Goal: Find specific page/section: Find specific page/section

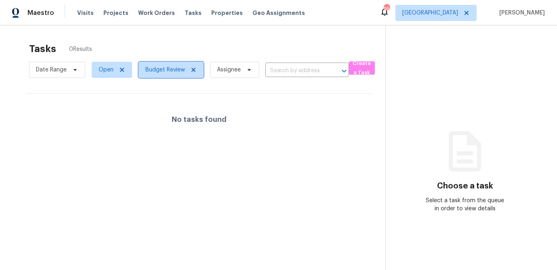
click at [192, 69] on icon at bounding box center [194, 70] width 4 height 4
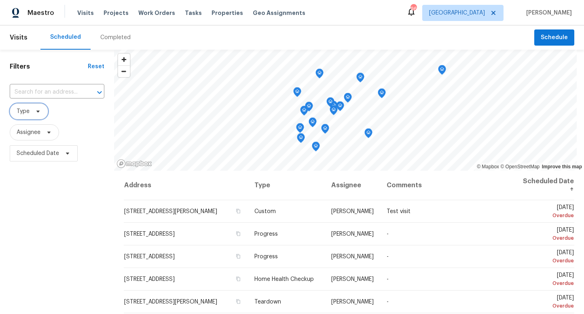
click at [38, 113] on icon at bounding box center [38, 111] width 6 height 6
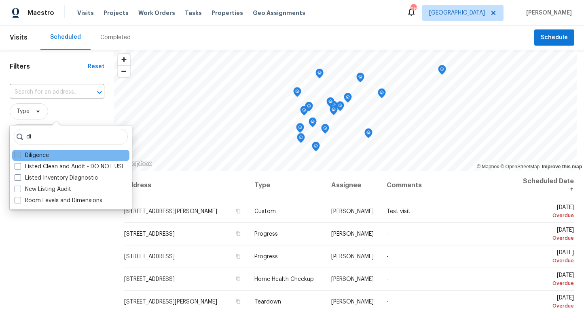
type input "di"
click at [17, 152] on span at bounding box center [18, 155] width 6 height 6
click at [17, 152] on input "Diligence" at bounding box center [17, 154] width 5 height 5
checkbox input "true"
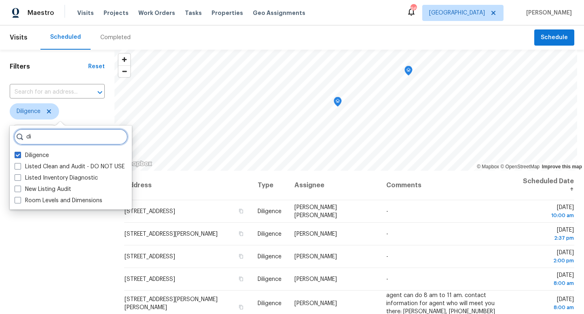
drag, startPoint x: 32, startPoint y: 137, endPoint x: 16, endPoint y: 136, distance: 15.4
click at [16, 136] on div "di" at bounding box center [71, 137] width 114 height 16
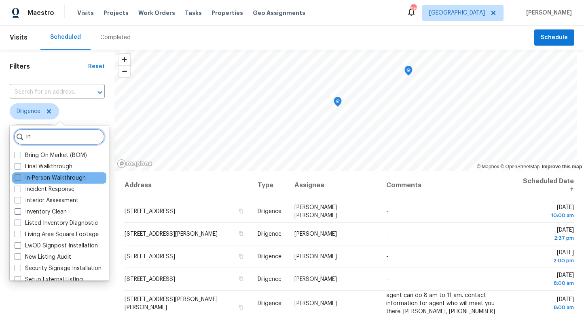
type input "in"
click at [18, 176] on span at bounding box center [18, 178] width 6 height 6
click at [18, 176] on input "In-Person Walkthrough" at bounding box center [17, 176] width 5 height 5
checkbox input "true"
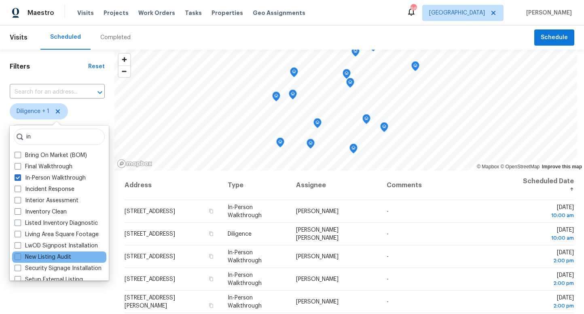
click at [46, 252] on div "New Listing Audit" at bounding box center [59, 257] width 94 height 11
click at [54, 302] on div "Filters Reset ​ Diligence + 1 Assignee Scheduled Date" at bounding box center [57, 236] width 114 height 373
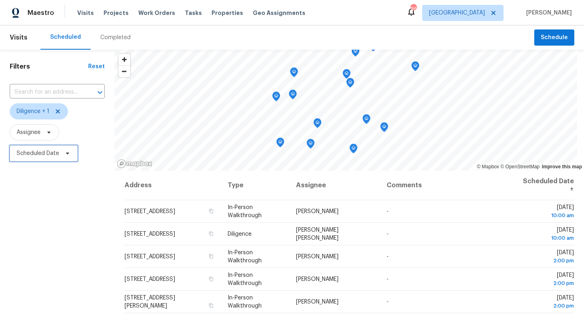
click at [49, 153] on span "Scheduled Date" at bounding box center [38, 154] width 42 height 8
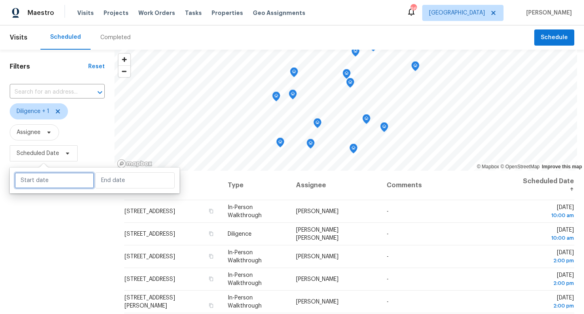
click at [46, 179] on input "text" at bounding box center [55, 181] width 80 height 16
select select "7"
select select "2025"
select select "8"
select select "2025"
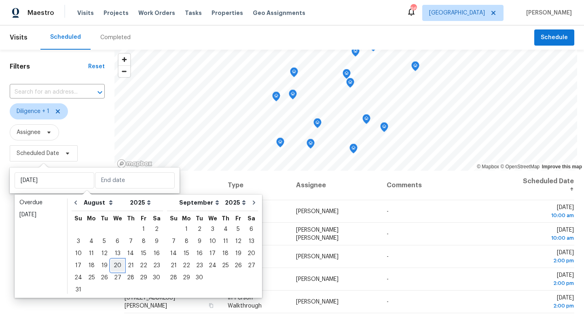
click at [114, 266] on div "20" at bounding box center [117, 265] width 13 height 11
type input "[DATE]"
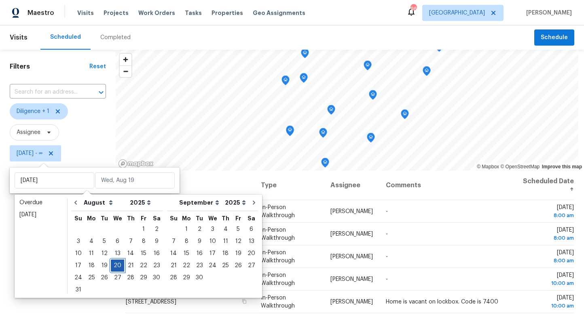
click at [114, 266] on div "20" at bounding box center [117, 265] width 13 height 11
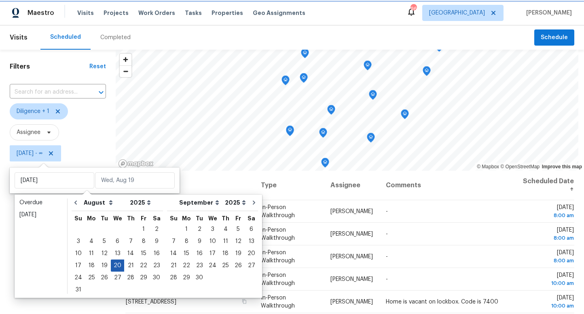
type input "[DATE]"
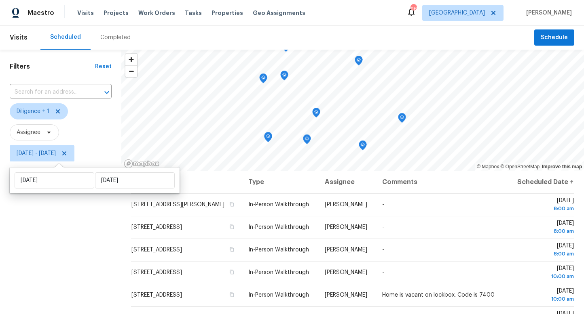
click at [75, 266] on div "Filters Reset ​ Diligence + 1 Assignee Wed, Aug 20 - Wed, Aug 20" at bounding box center [60, 236] width 121 height 373
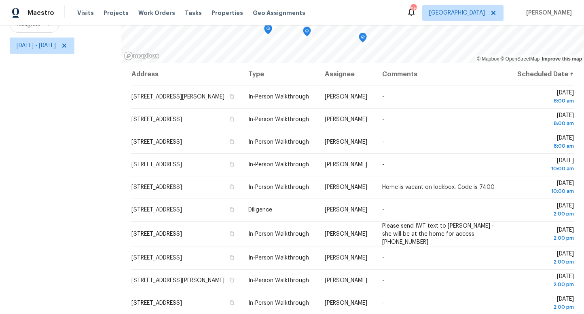
scroll to position [79, 0]
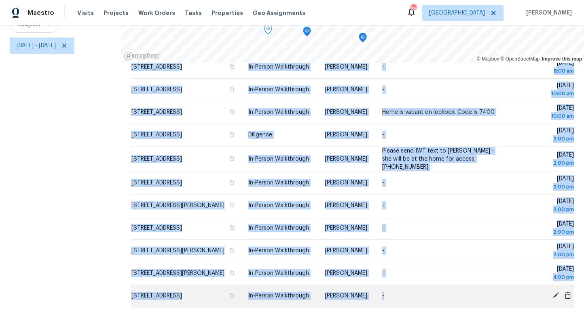
drag, startPoint x: 118, startPoint y: 200, endPoint x: 504, endPoint y: 300, distance: 398.0
click at [504, 300] on div "Address Type Assignee Comments Scheduled Date ↑ 1186 Brooks Rackley Rd, Dallas,…" at bounding box center [352, 188] width 462 height 251
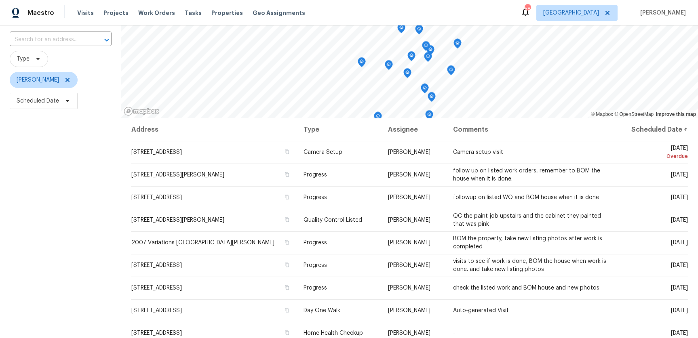
scroll to position [51, 0]
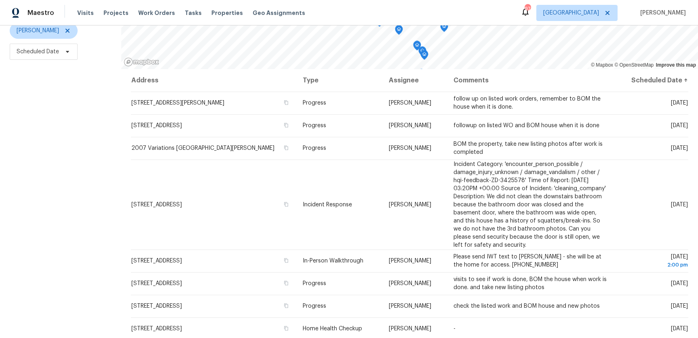
scroll to position [103, 0]
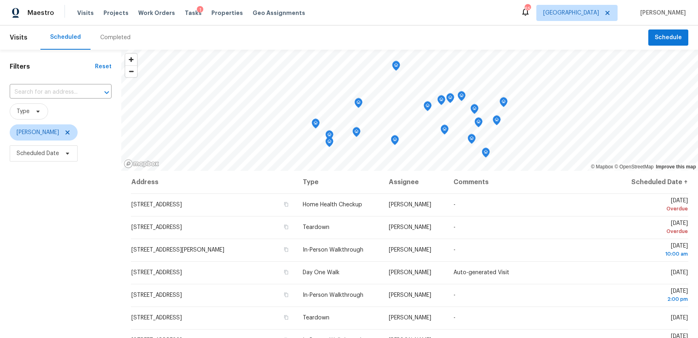
scroll to position [44, 0]
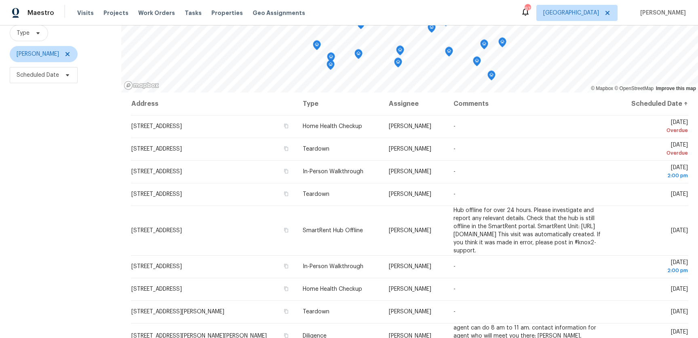
scroll to position [103, 0]
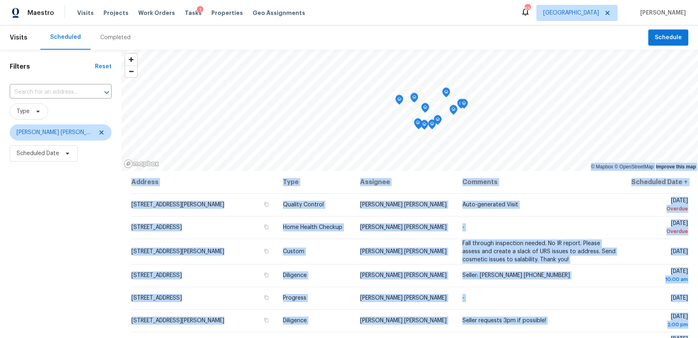
scroll to position [267, 0]
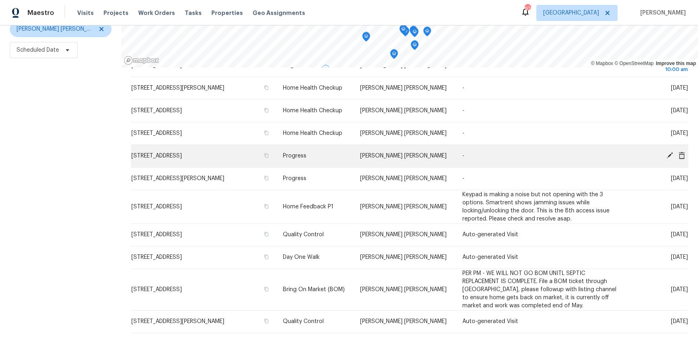
scroll to position [37, 0]
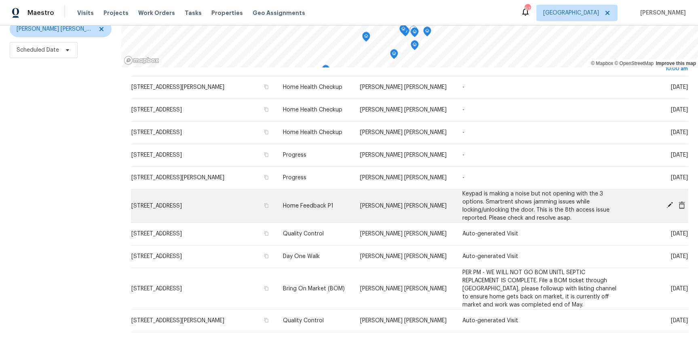
click at [669, 205] on icon at bounding box center [669, 205] width 6 height 6
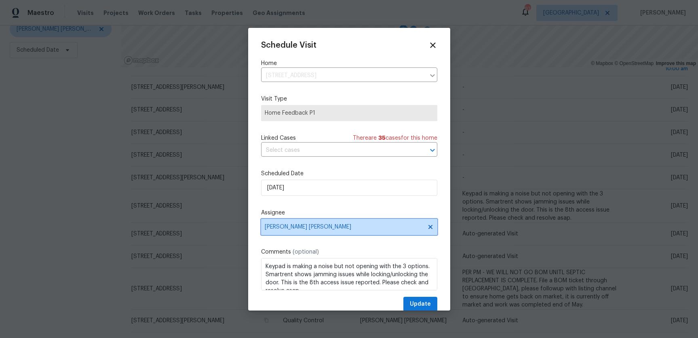
click at [333, 224] on span "Marcos Ricardo Resendiz" at bounding box center [344, 227] width 158 height 6
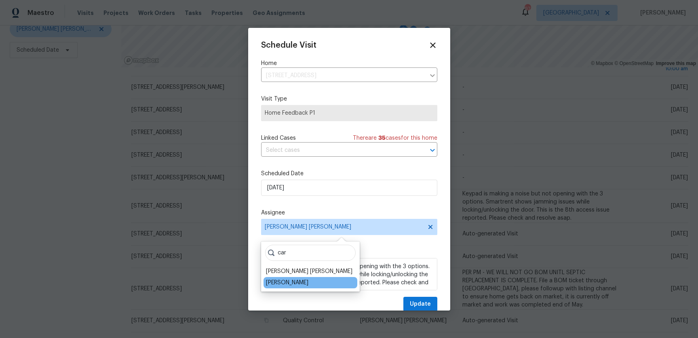
type input "car"
click at [295, 282] on div "Carmen Childs" at bounding box center [287, 283] width 42 height 8
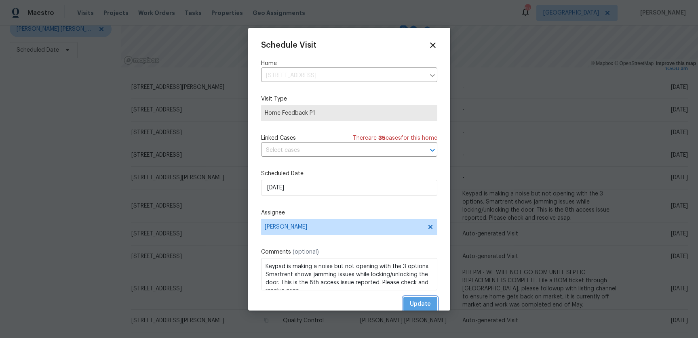
click at [422, 303] on span "Update" at bounding box center [420, 304] width 21 height 10
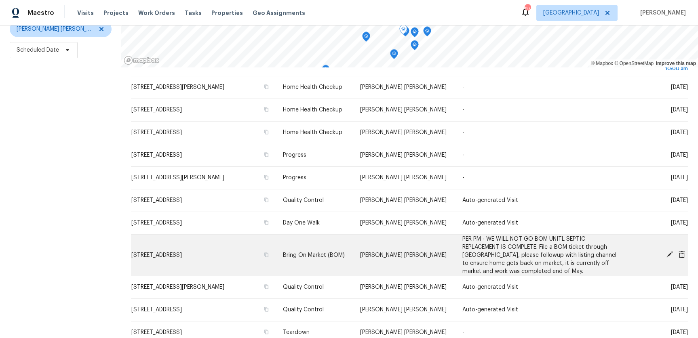
scroll to position [0, 0]
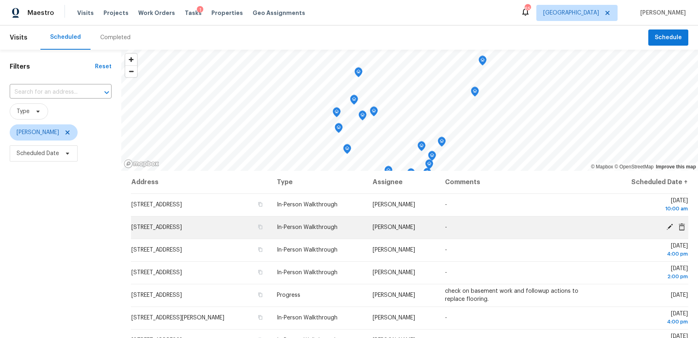
scroll to position [103, 0]
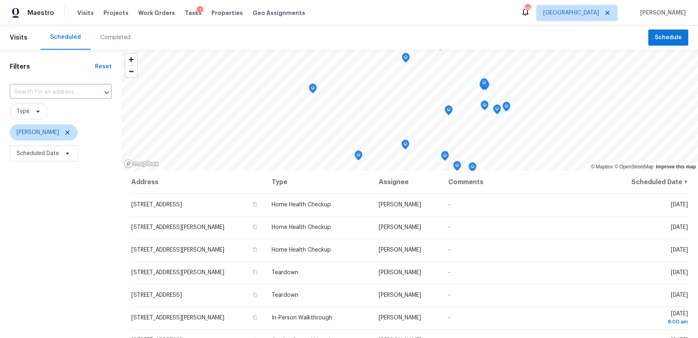
scroll to position [101, 0]
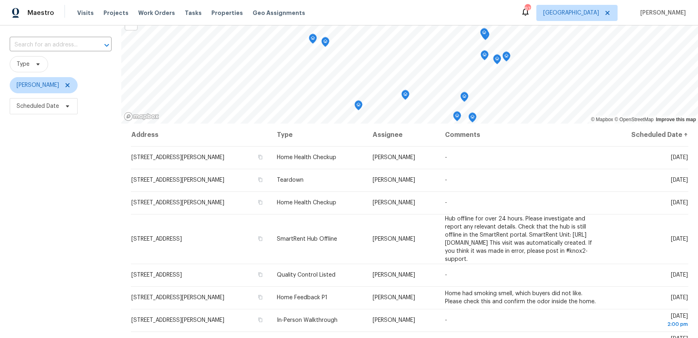
scroll to position [103, 0]
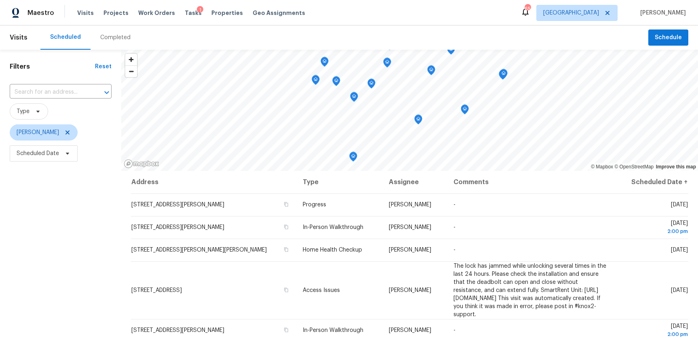
scroll to position [6, 0]
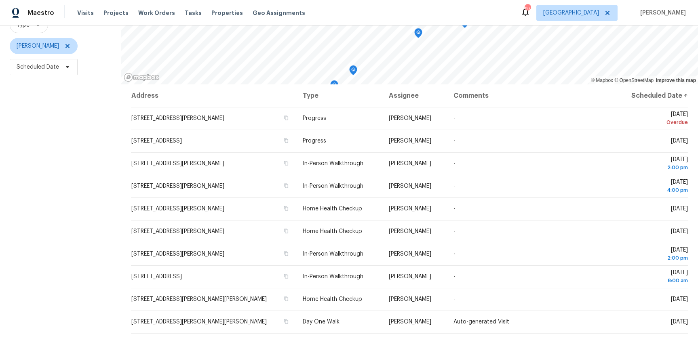
scroll to position [89, 0]
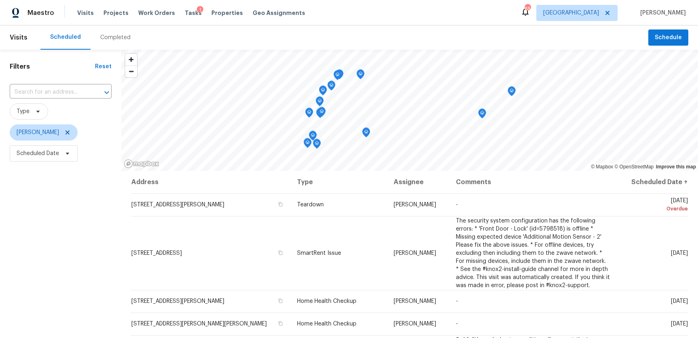
scroll to position [103, 0]
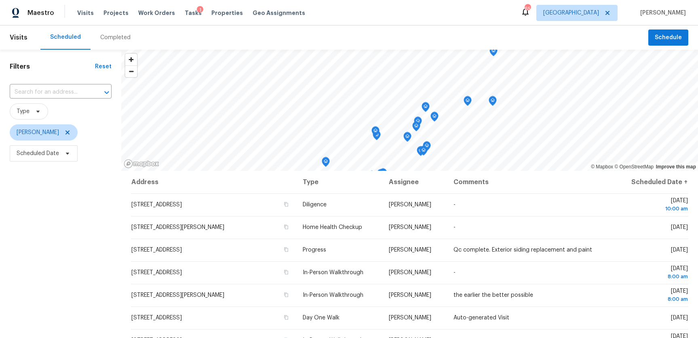
scroll to position [103, 0]
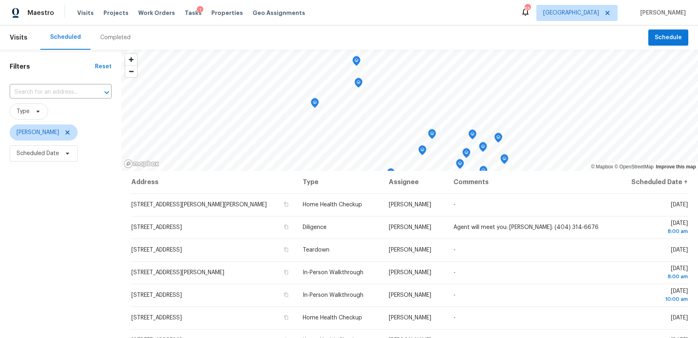
scroll to position [103, 0]
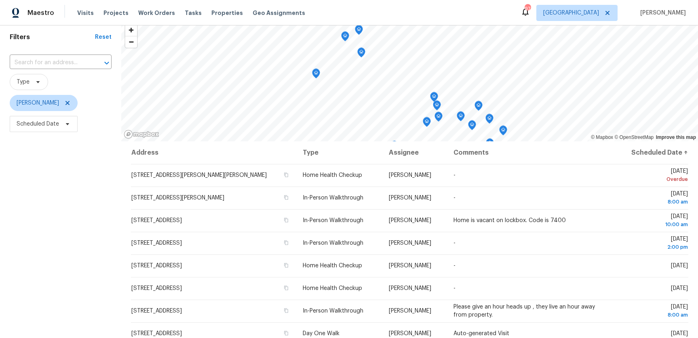
scroll to position [89, 0]
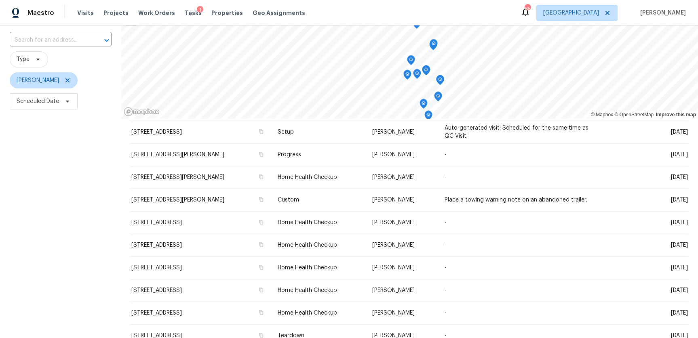
scroll to position [53, 0]
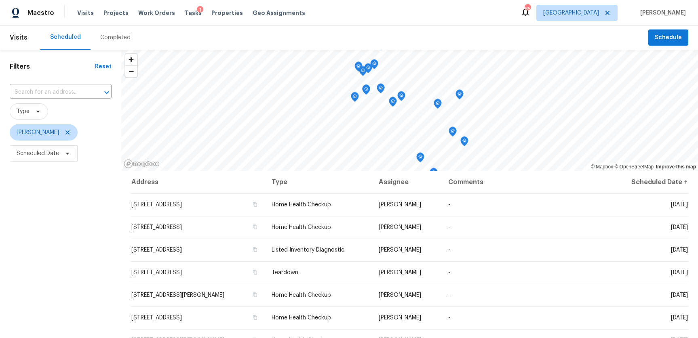
scroll to position [64, 0]
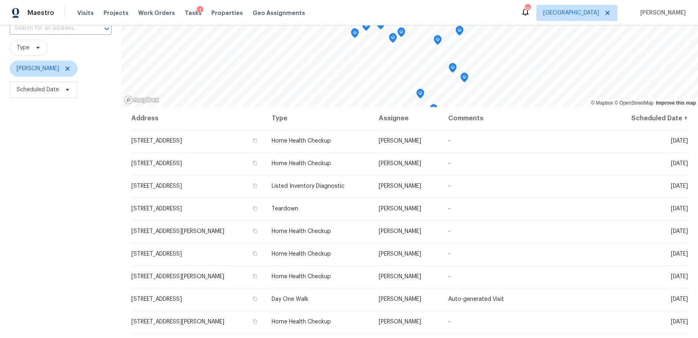
click at [36, 190] on div "Filters Reset ​ Type [PERSON_NAME] Scheduled Date" at bounding box center [60, 182] width 121 height 392
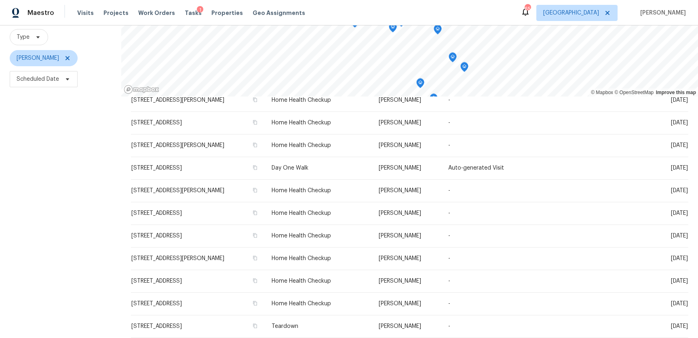
scroll to position [75, 0]
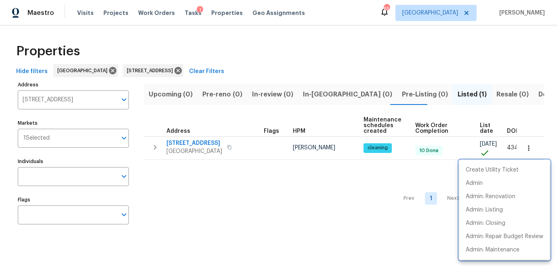
click at [186, 13] on div at bounding box center [278, 135] width 557 height 270
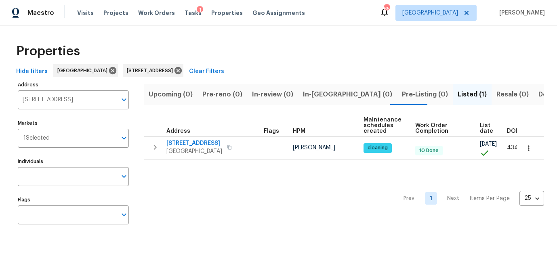
click at [186, 13] on span "Tasks" at bounding box center [193, 13] width 17 height 6
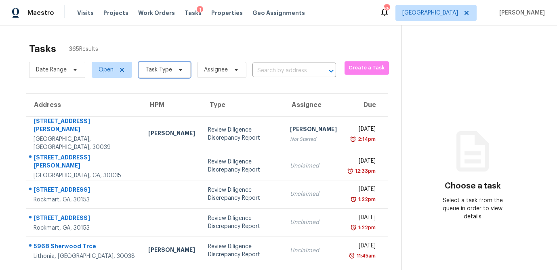
click at [179, 70] on icon at bounding box center [180, 70] width 3 height 2
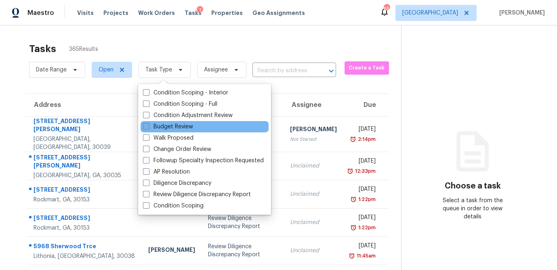
click at [146, 126] on span at bounding box center [146, 126] width 6 height 6
click at [146, 126] on input "Budget Review" at bounding box center [145, 125] width 5 height 5
checkbox input "true"
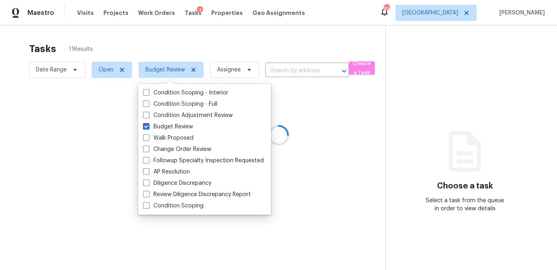
click at [190, 43] on div at bounding box center [278, 135] width 557 height 270
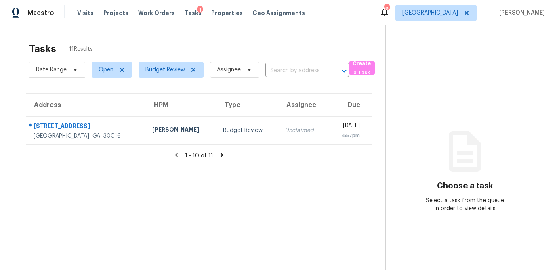
click at [174, 155] on icon at bounding box center [176, 155] width 7 height 7
click at [177, 154] on icon at bounding box center [176, 155] width 3 height 4
click at [224, 155] on div "1 - 10 of 11" at bounding box center [199, 156] width 373 height 8
click at [220, 155] on icon at bounding box center [221, 155] width 7 height 7
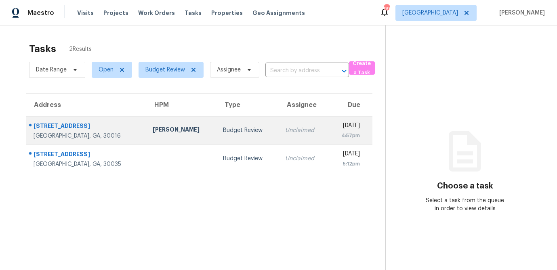
click at [223, 129] on div "Budget Review" at bounding box center [247, 130] width 49 height 8
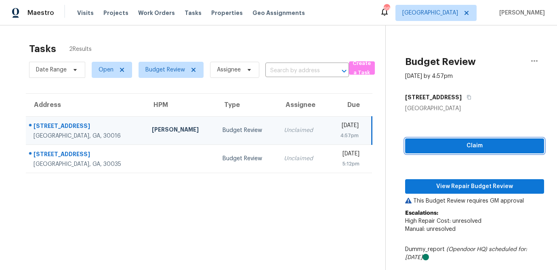
click at [483, 148] on span "Claim" at bounding box center [475, 146] width 126 height 10
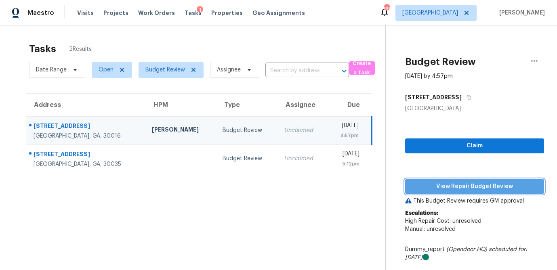
click at [473, 185] on span "View Repair Budget Review" at bounding box center [475, 187] width 126 height 10
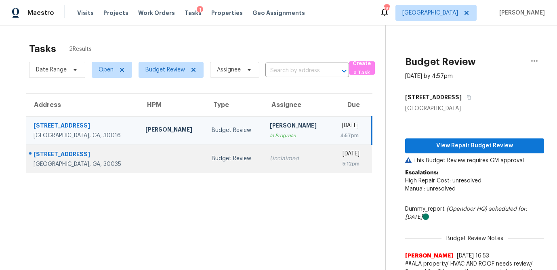
click at [210, 165] on td "Budget Review" at bounding box center [234, 159] width 58 height 28
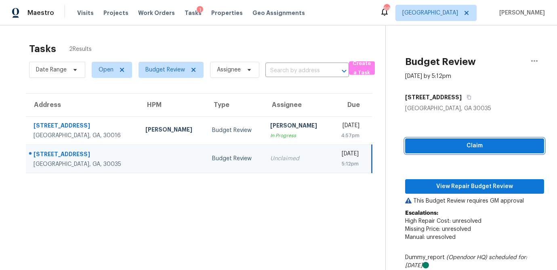
click at [493, 148] on span "Claim" at bounding box center [475, 146] width 126 height 10
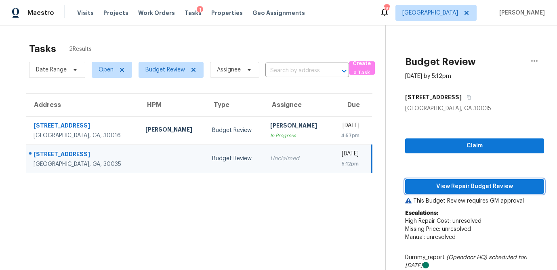
click at [475, 185] on span "View Repair Budget Review" at bounding box center [475, 187] width 126 height 10
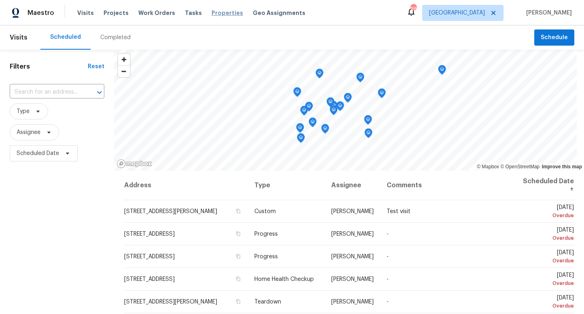
click at [211, 14] on span "Properties" at bounding box center [227, 13] width 32 height 8
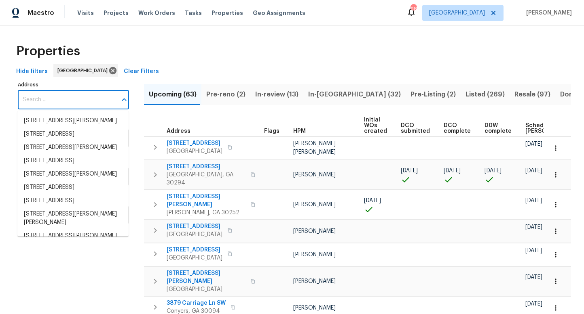
click at [39, 101] on input "Address" at bounding box center [67, 100] width 99 height 19
paste input "6520 Roswell Rd Unit 68, Atlanta, GA 30328"
type input "6520 Roswell Rd Unit 68, Atlanta, GA 30328"
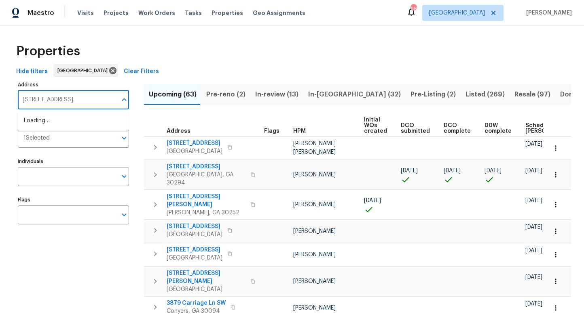
scroll to position [0, 22]
click at [41, 123] on li "6520 Roswell Rd Unit 68 Atlanta GA 30328" at bounding box center [72, 120] width 111 height 13
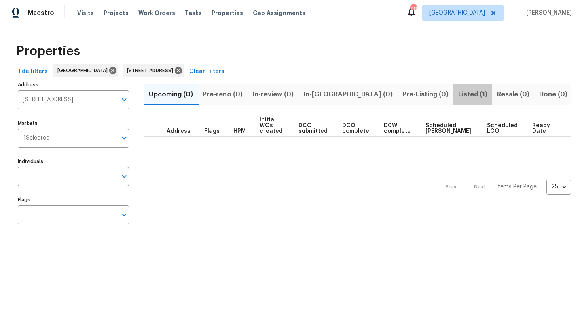
click at [458, 90] on span "Listed (1)" at bounding box center [472, 94] width 29 height 11
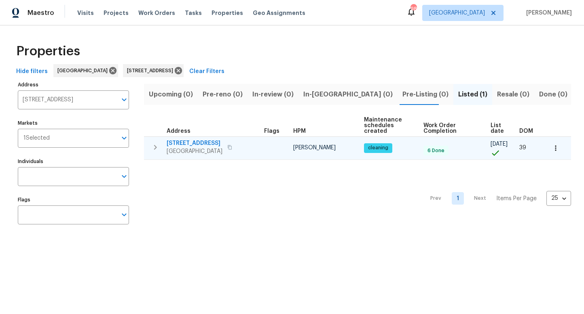
click at [182, 143] on span "6520 Roswell Rd Unit 68" at bounding box center [194, 143] width 56 height 8
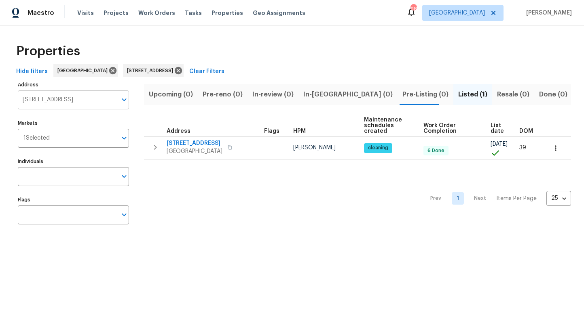
click at [54, 95] on input "6520 Roswell Rd Unit 68 Atlanta GA 30328" at bounding box center [67, 100] width 99 height 19
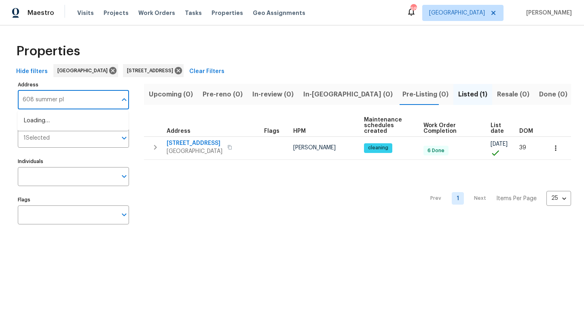
type input "608 summer pl"
click at [39, 116] on li "608 Summer Pl Norcross GA 30071" at bounding box center [72, 120] width 111 height 13
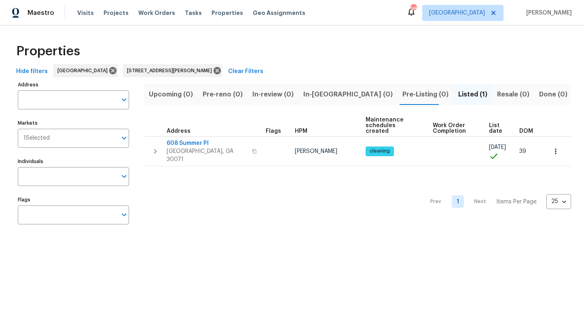
type input "608 Summer Pl Norcross GA 30071"
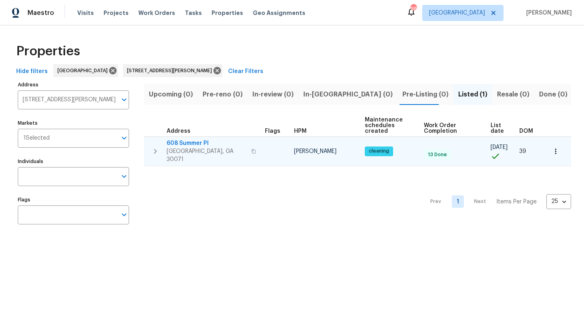
click at [196, 144] on span "608 Summer Pl" at bounding box center [206, 143] width 80 height 8
click at [555, 148] on icon "button" at bounding box center [555, 152] width 8 height 8
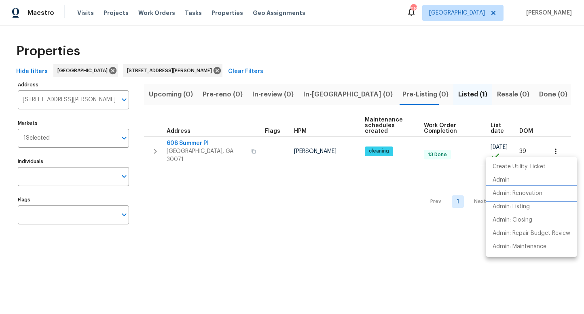
click at [516, 196] on p "Admin: Renovation" at bounding box center [517, 194] width 50 height 8
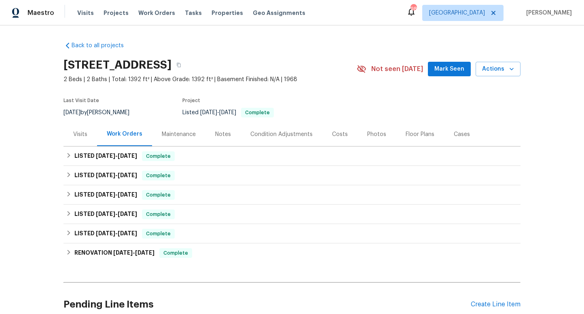
click at [81, 134] on div "Visits" at bounding box center [80, 135] width 14 height 8
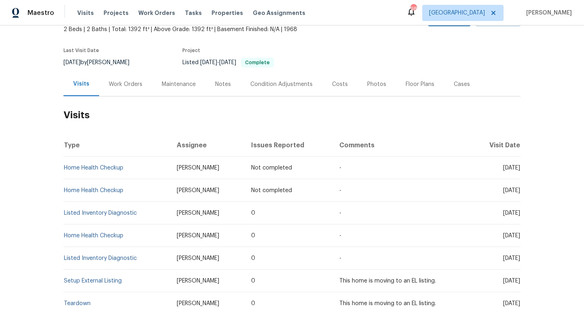
scroll to position [55, 0]
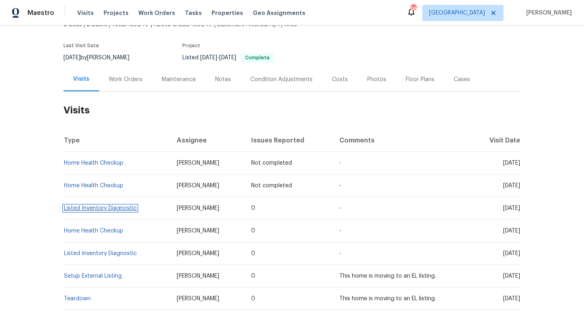
click at [101, 209] on link "Listed Inventory Diagnostic" at bounding box center [100, 209] width 73 height 6
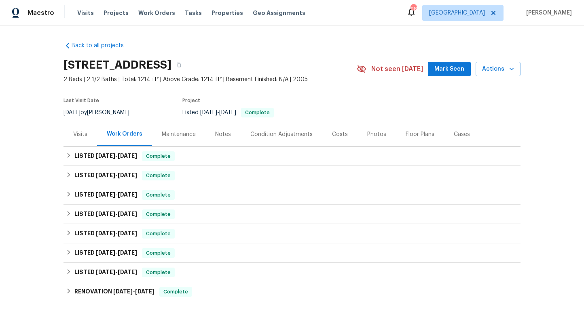
click at [84, 135] on div "Visits" at bounding box center [80, 135] width 14 height 8
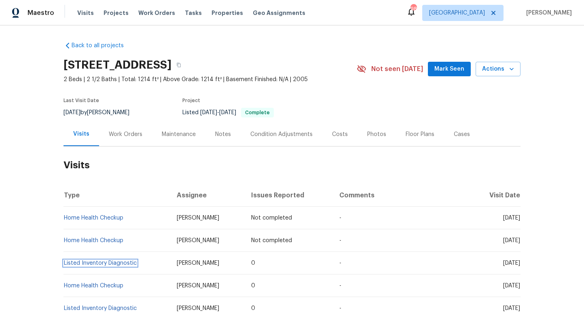
click at [98, 262] on link "Listed Inventory Diagnostic" at bounding box center [100, 264] width 73 height 6
